Goal: Information Seeking & Learning: Learn about a topic

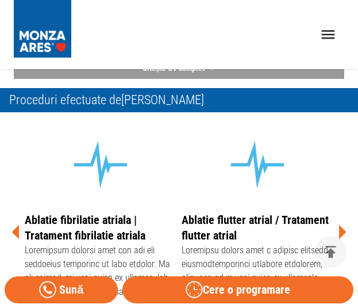
scroll to position [345, 0]
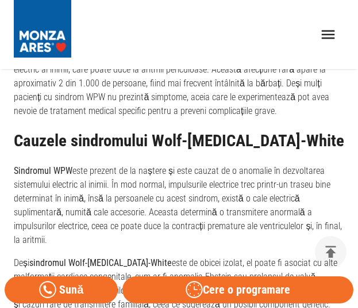
scroll to position [748, 0]
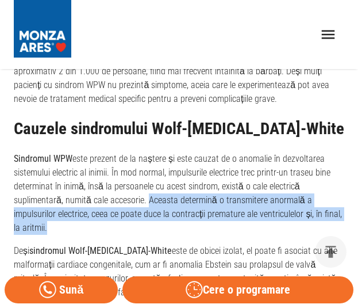
drag, startPoint x: 49, startPoint y: 228, endPoint x: 149, endPoint y: 198, distance: 104.4
click at [149, 198] on p "Sindromul WPW este prezent de la naștere și este cauzat de o anomalie în dezvol…" at bounding box center [179, 193] width 331 height 83
copy p "Aceasta determină o transmitere anormală a impulsurilor electrice, ceea ce poat…"
click at [215, 193] on p "Sindromul WPW este prezent de la naștere și este cauzat de o anomalie în dezvol…" at bounding box center [179, 193] width 331 height 83
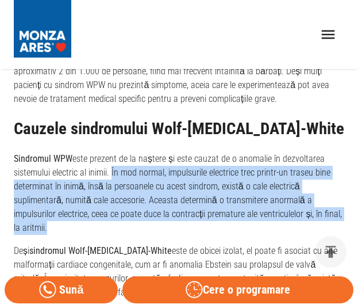
drag, startPoint x: 112, startPoint y: 173, endPoint x: 152, endPoint y: 224, distance: 65.1
click at [152, 224] on p "Sindromul WPW este prezent de la naștere și este cauzat de o anomalie în dezvol…" at bounding box center [179, 193] width 331 height 83
copy p "În mod normal, impulsurile electrice trec printr-un traseu bine determinat în i…"
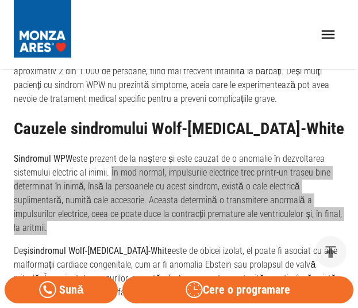
scroll to position [805, 0]
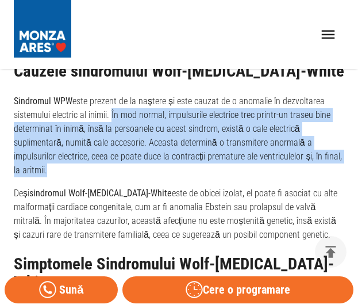
click at [97, 171] on p "Sindromul WPW este prezent de la naștere și este cauzat de o anomalie în dezvol…" at bounding box center [179, 135] width 331 height 83
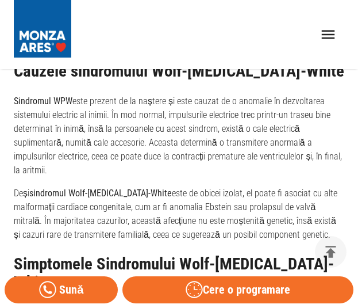
drag, startPoint x: 306, startPoint y: 233, endPoint x: -1, endPoint y: 94, distance: 336.4
drag, startPoint x: 15, startPoint y: 71, endPoint x: 313, endPoint y: 236, distance: 340.3
copy div "Cauzele sindromului Wolf-Parkinson-White Sindromul WPW este prezent de la naște…"
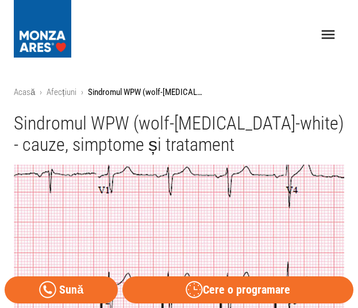
scroll to position [0, 0]
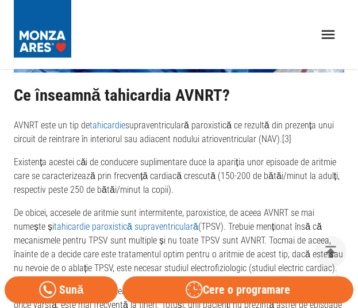
scroll to position [1090, 0]
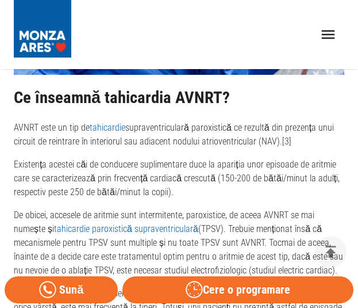
drag, startPoint x: 174, startPoint y: 179, endPoint x: 0, endPoint y: 116, distance: 185.6
drag, startPoint x: 343, startPoint y: 201, endPoint x: 7, endPoint y: 82, distance: 356.9
copy div "Ce înseamnă tahicardia AVNRT? AVNRT este un tip de tahicardie supraventriculară…"
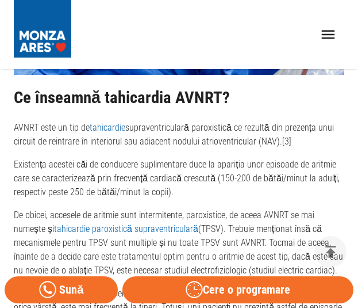
click at [164, 131] on p "AVNRT este un tip de tahicardie supraventriculară paroxistică ce rezultă din pr…" at bounding box center [179, 135] width 331 height 28
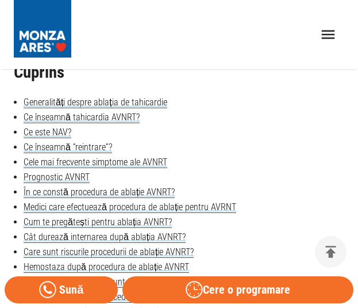
scroll to position [285, 0]
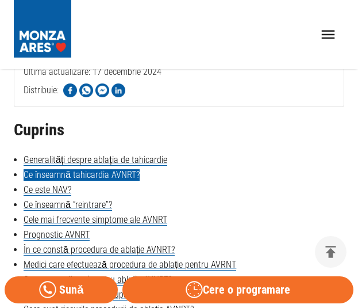
click at [125, 174] on link "Ce înseamnă tahicardia AVNRT?" at bounding box center [82, 175] width 116 height 12
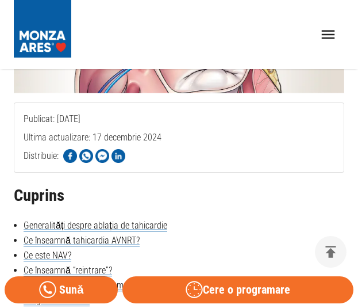
scroll to position [115, 0]
